Goal: Find specific page/section: Find specific page/section

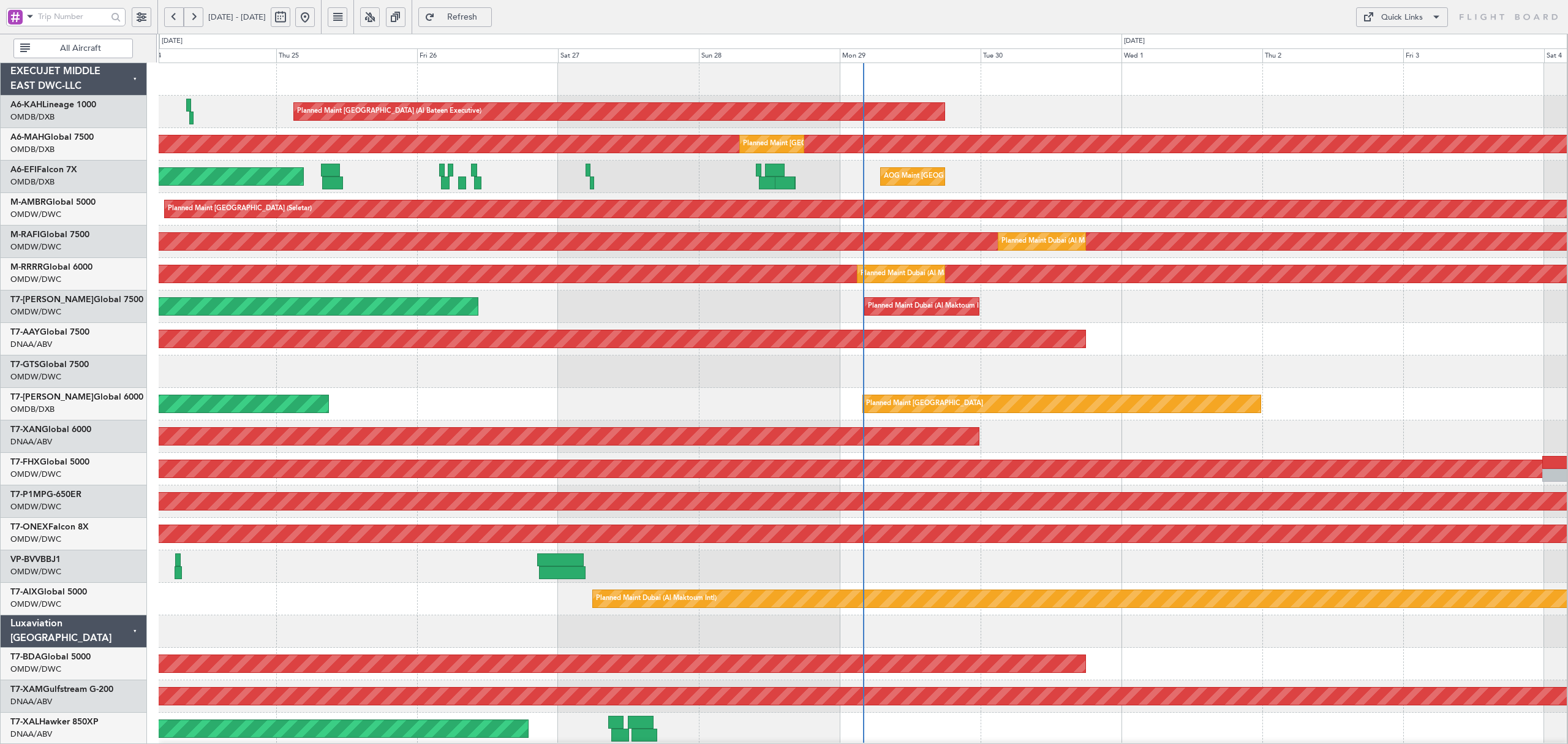
click at [29, 21] on span at bounding box center [30, 16] width 15 height 15
click at [49, 81] on span "A/C (Reg. or Type)" at bounding box center [62, 81] width 68 height 12
click at [52, 52] on span "All Aircraft" at bounding box center [81, 48] width 96 height 9
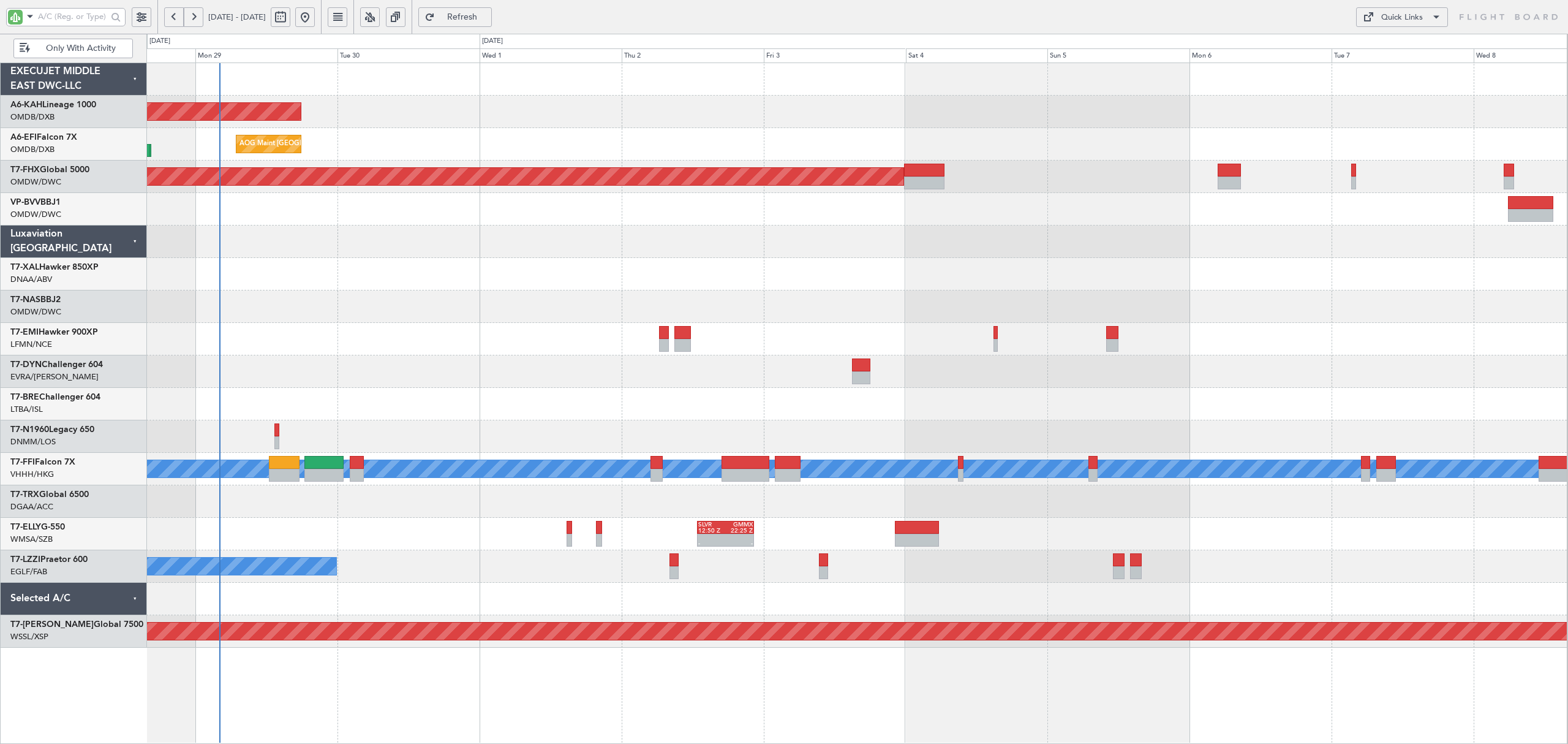
click at [515, 374] on div "Planned Maint Abu Dhabi (Al Bateen Executive) AOG Maint Dubai (Dubai Intl) Plan…" at bounding box center [857, 354] width 1420 height 584
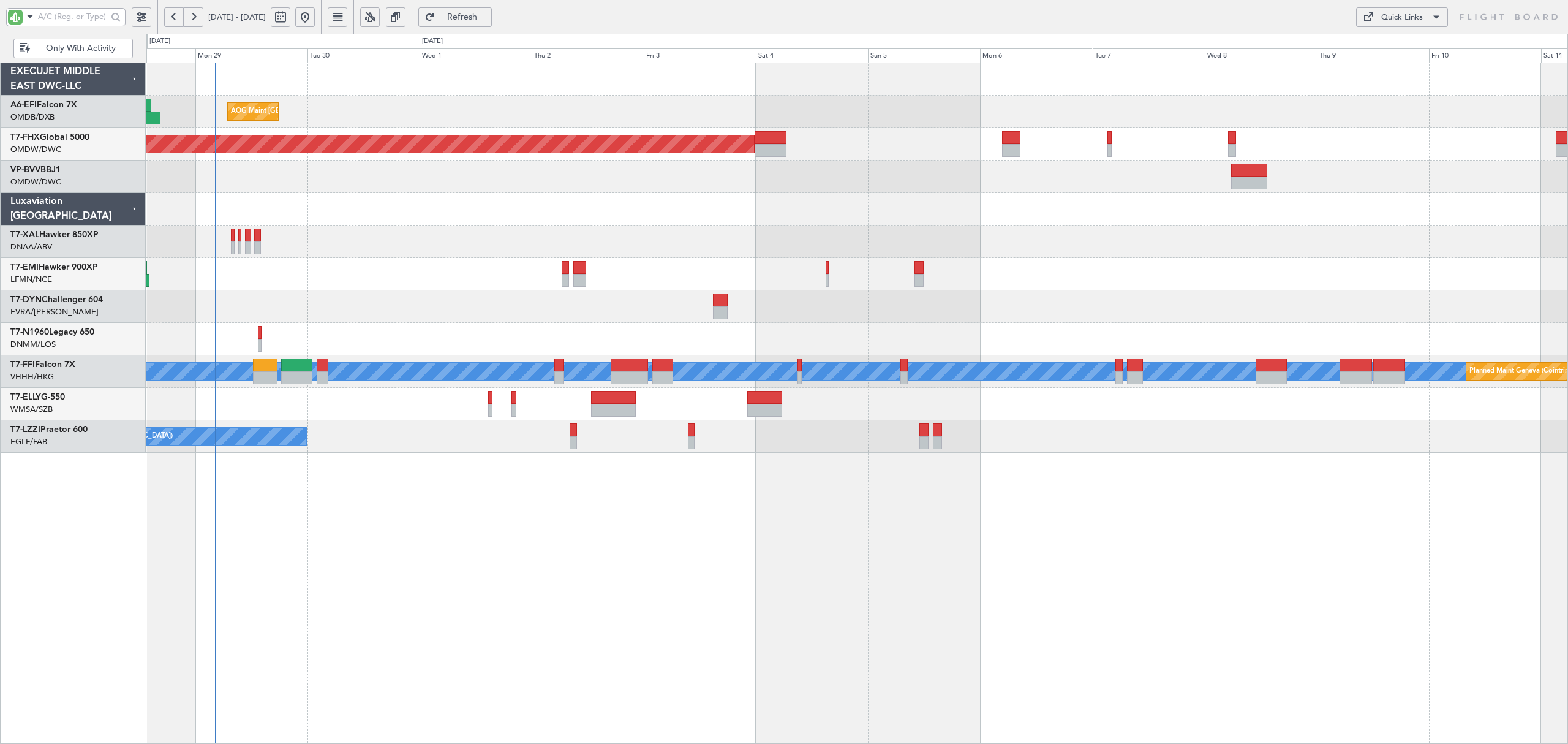
click at [364, 305] on div at bounding box center [857, 306] width 1420 height 33
click at [386, 285] on div at bounding box center [857, 274] width 1420 height 33
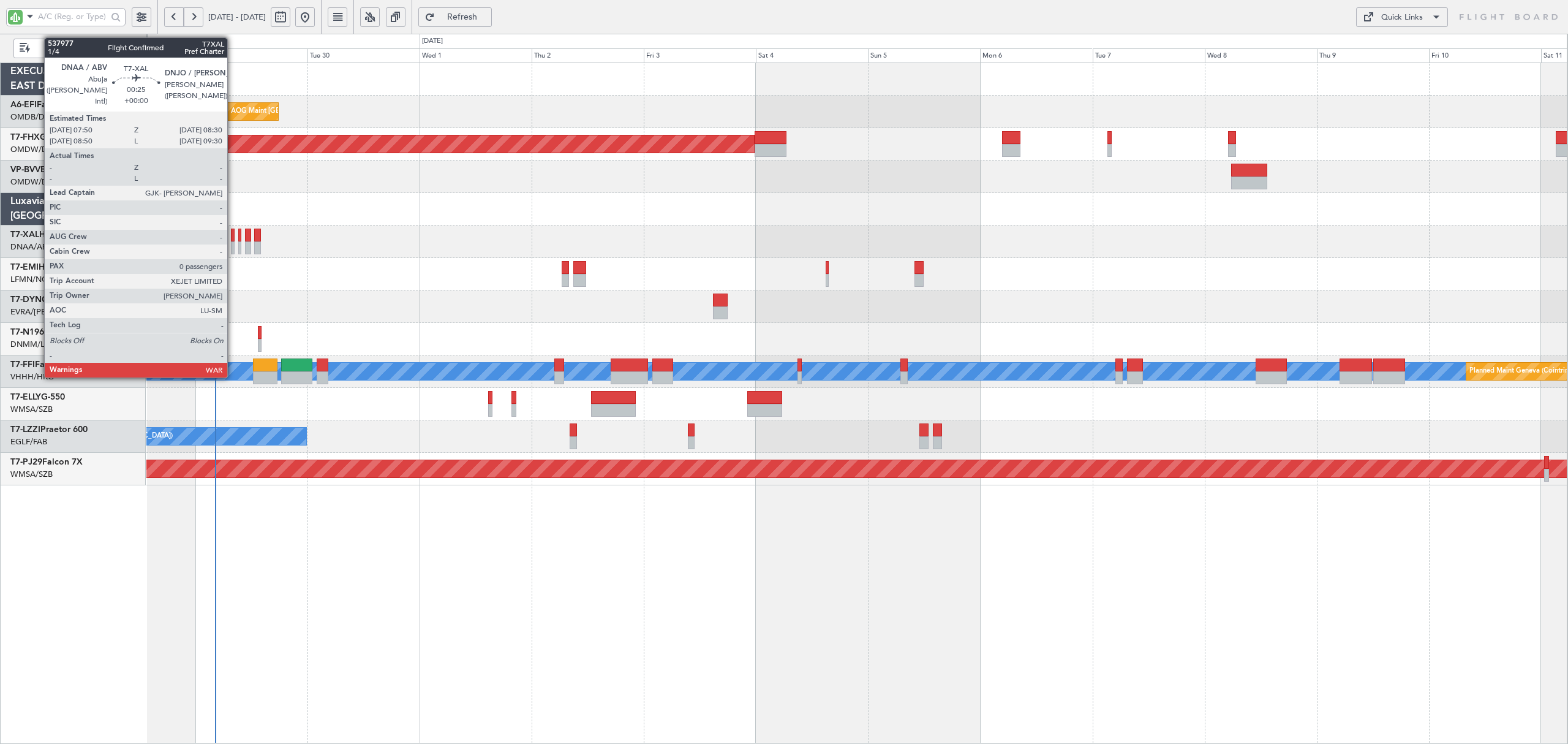
click at [233, 248] on div at bounding box center [232, 248] width 4 height 13
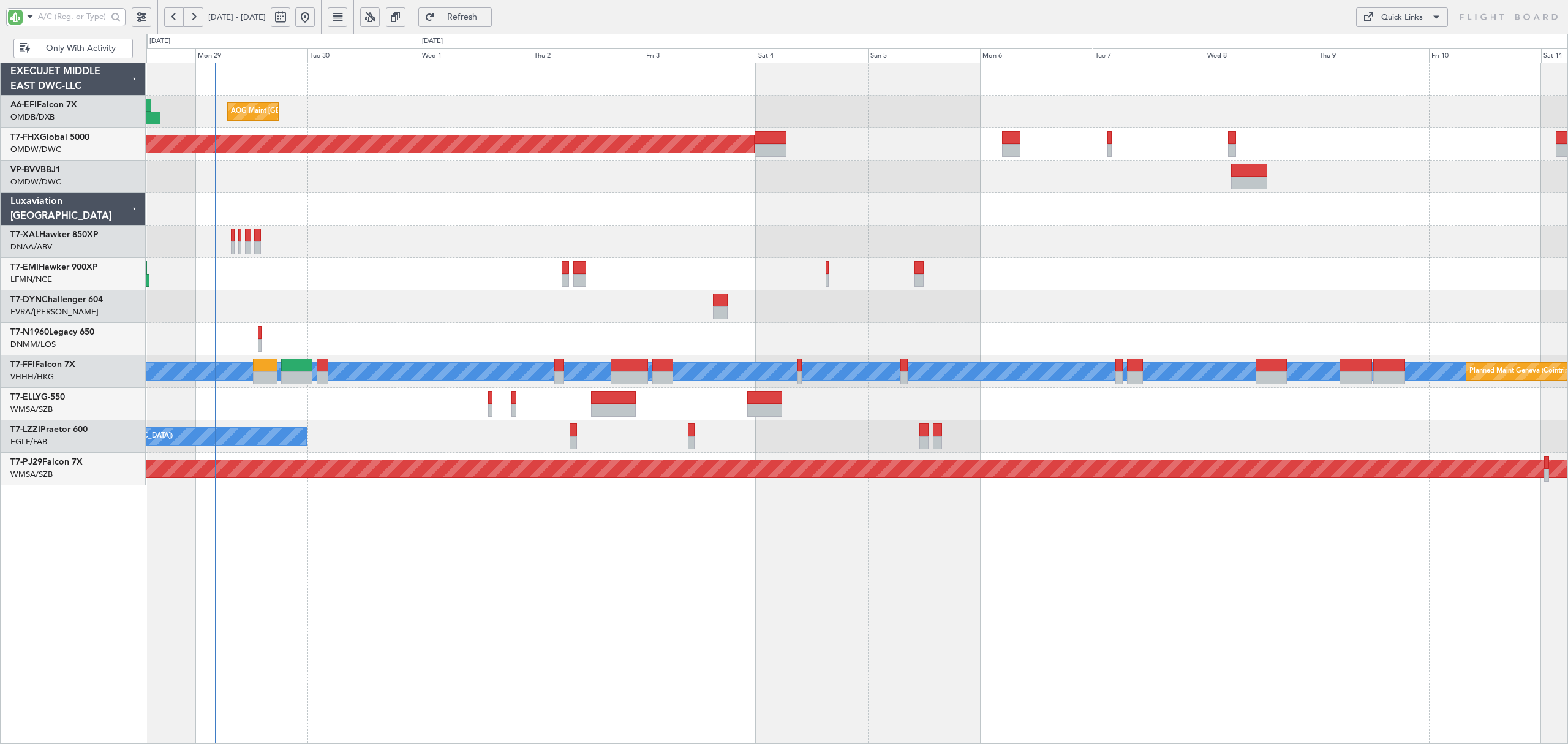
click at [302, 292] on div at bounding box center [857, 306] width 1420 height 33
click at [267, 240] on div "Planned Maint [PERSON_NAME]" at bounding box center [857, 242] width 1420 height 33
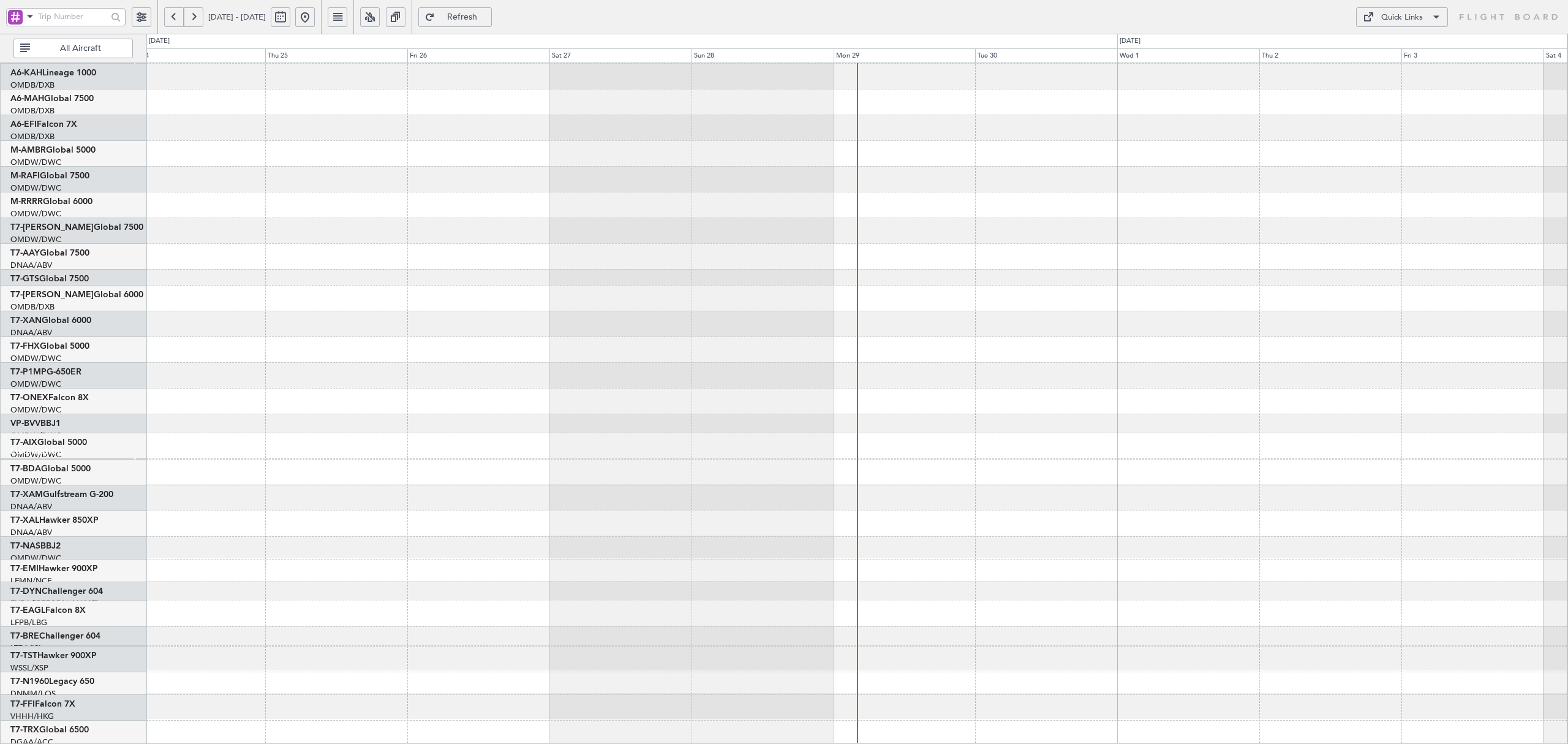
click at [27, 19] on span at bounding box center [30, 16] width 15 height 15
click at [46, 73] on div "A/C (Reg. or Type)" at bounding box center [86, 81] width 157 height 22
click at [55, 44] on span "All Aircraft" at bounding box center [81, 48] width 96 height 9
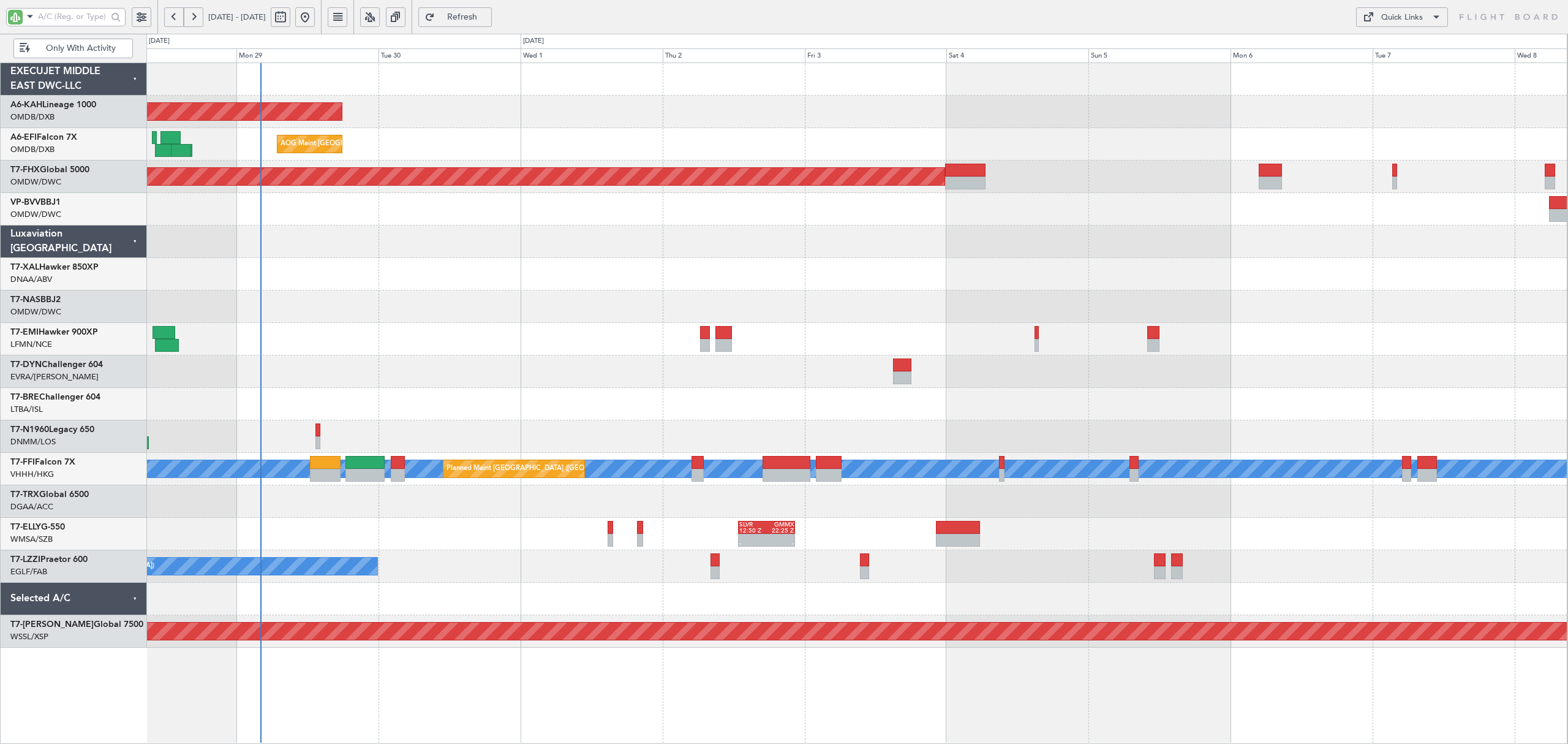
click at [362, 283] on div "Planned Maint [PERSON_NAME]" at bounding box center [857, 274] width 1420 height 33
